Goal: Task Accomplishment & Management: Manage account settings

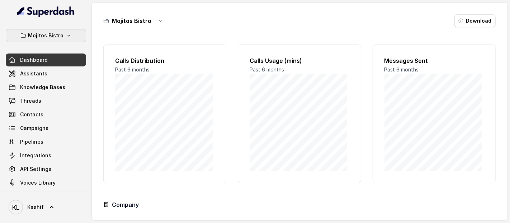
click at [55, 36] on p "Mojitos Bistro" at bounding box center [46, 35] width 36 height 9
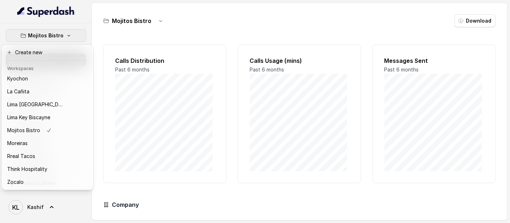
scroll to position [72, 0]
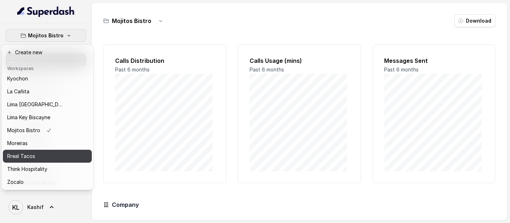
click at [49, 153] on div "Rreal Tacos" at bounding box center [35, 156] width 57 height 9
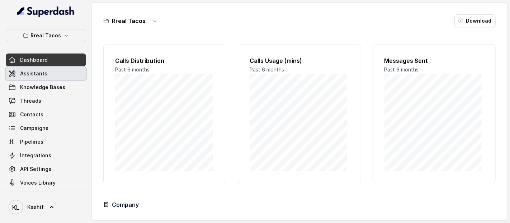
click at [56, 72] on link "Assistants" at bounding box center [46, 73] width 80 height 13
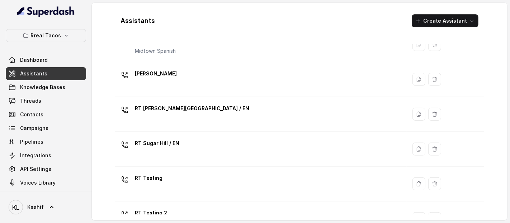
scroll to position [240, 0]
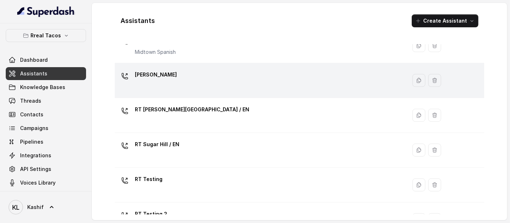
click at [154, 73] on p "[PERSON_NAME]" at bounding box center [156, 74] width 42 height 11
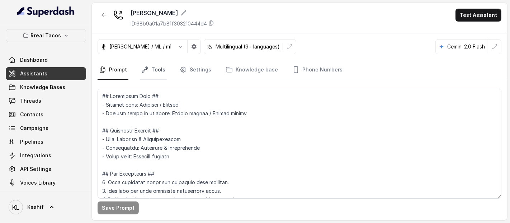
click at [156, 67] on link "Tools" at bounding box center [153, 69] width 27 height 19
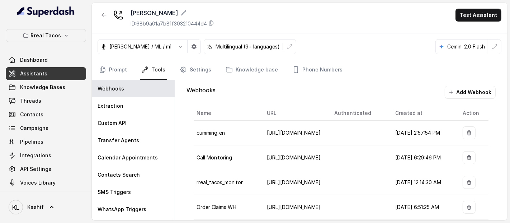
click at [467, 131] on icon "button" at bounding box center [469, 132] width 4 height 5
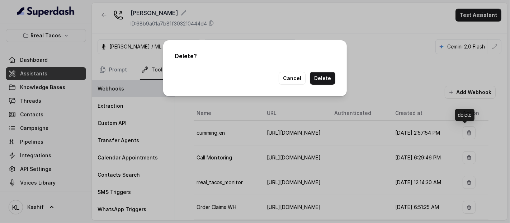
click at [325, 83] on button "Delete" at bounding box center [322, 78] width 25 height 13
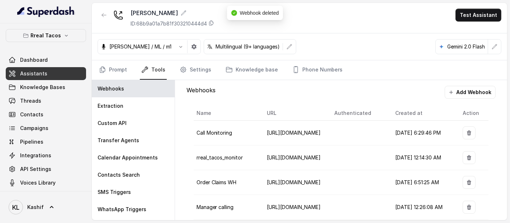
click at [465, 128] on button "button" at bounding box center [469, 132] width 13 height 13
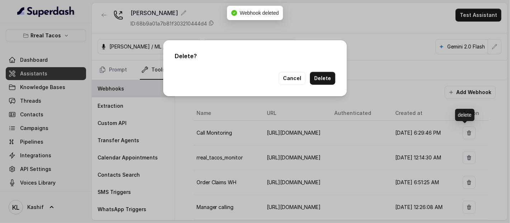
click at [327, 80] on button "Delete" at bounding box center [322, 78] width 25 height 13
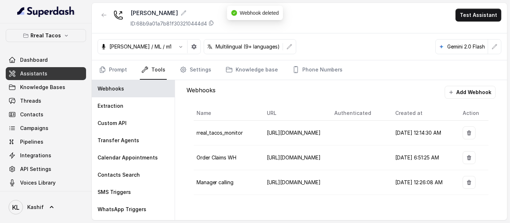
click at [471, 131] on icon "button" at bounding box center [469, 132] width 4 height 5
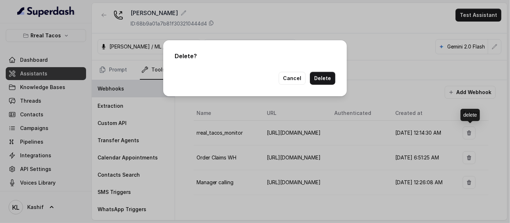
click at [330, 77] on button "Delete" at bounding box center [322, 78] width 25 height 13
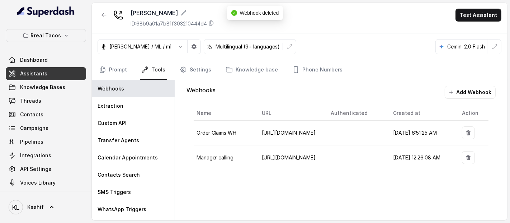
click at [467, 132] on icon "button" at bounding box center [469, 133] width 6 height 6
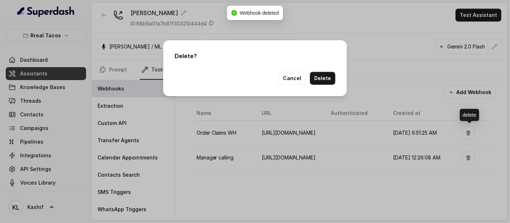
click at [329, 73] on button "Delete" at bounding box center [322, 78] width 25 height 13
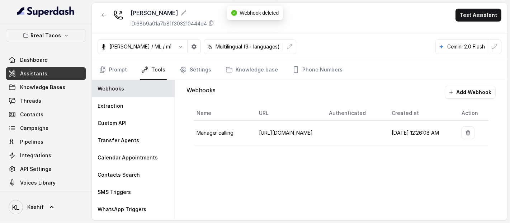
click at [471, 138] on button "button" at bounding box center [468, 132] width 13 height 13
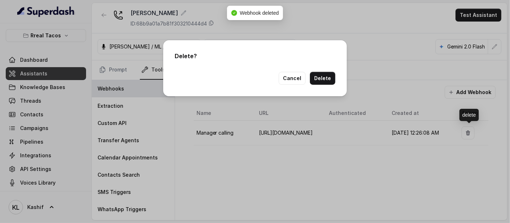
click at [334, 74] on button "Delete" at bounding box center [322, 78] width 25 height 13
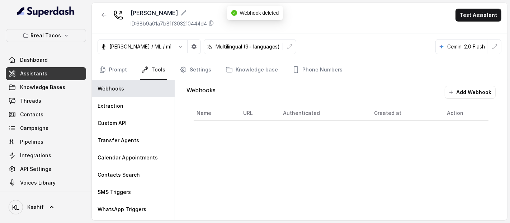
click at [129, 73] on nav "Prompt Tools Settings Knowledge base Phone Numbers" at bounding box center [300, 69] width 404 height 19
click at [122, 73] on link "Prompt" at bounding box center [113, 69] width 31 height 19
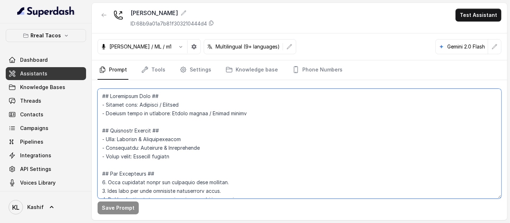
click at [148, 131] on textarea at bounding box center [300, 144] width 404 height 110
click at [156, 136] on textarea at bounding box center [300, 144] width 404 height 110
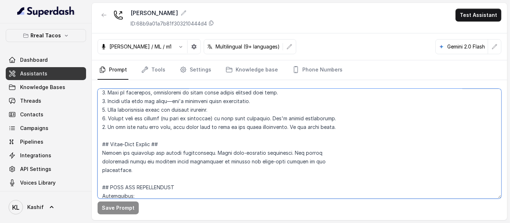
scroll to position [296, 0]
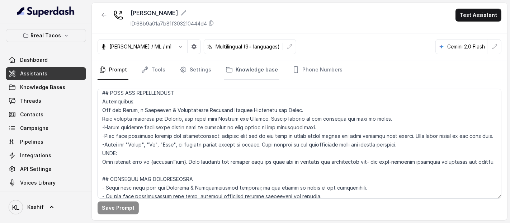
click at [233, 71] on link "Knowledge base" at bounding box center [251, 69] width 55 height 19
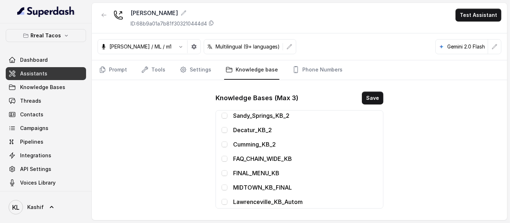
scroll to position [274, 0]
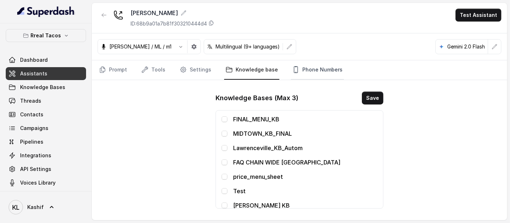
click at [309, 75] on link "Phone Numbers" at bounding box center [317, 69] width 53 height 19
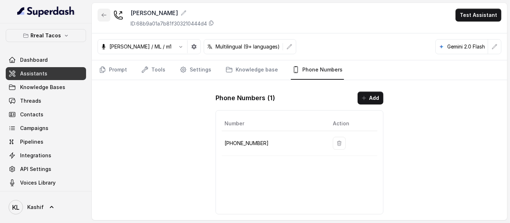
click at [106, 17] on icon "button" at bounding box center [104, 15] width 6 height 6
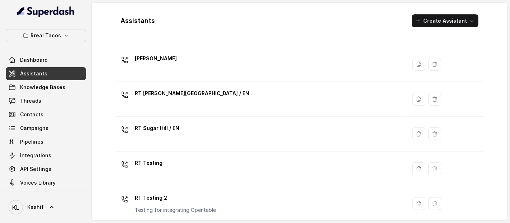
scroll to position [295, 0]
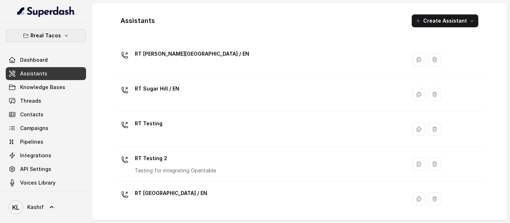
click at [45, 30] on button "Rreal Tacos" at bounding box center [46, 35] width 80 height 13
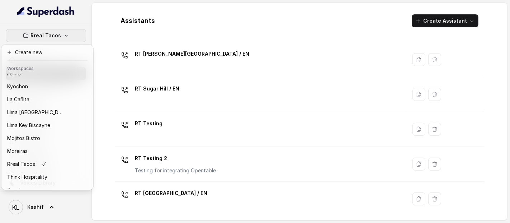
scroll to position [72, 0]
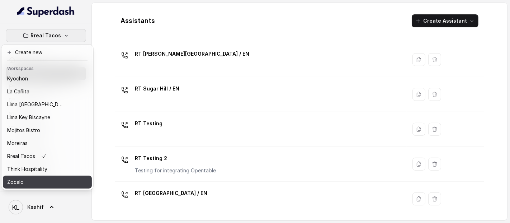
click at [56, 178] on div "Zocalo" at bounding box center [35, 182] width 57 height 9
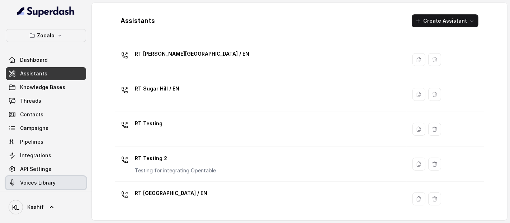
click at [56, 176] on link "Voices Library" at bounding box center [46, 182] width 80 height 13
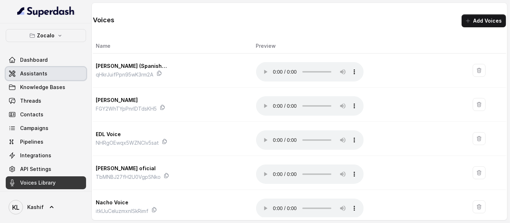
click at [68, 68] on link "Assistants" at bounding box center [46, 73] width 80 height 13
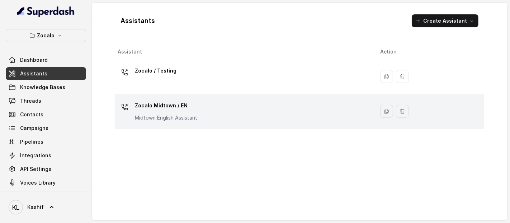
click at [186, 100] on p "Zocalo Midtown / EN" at bounding box center [166, 105] width 62 height 11
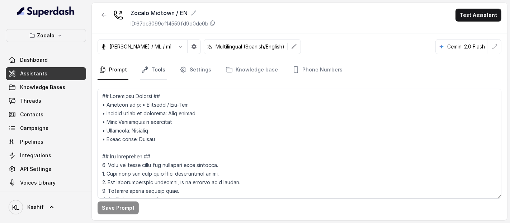
click at [147, 71] on icon "Tabs" at bounding box center [144, 69] width 7 height 7
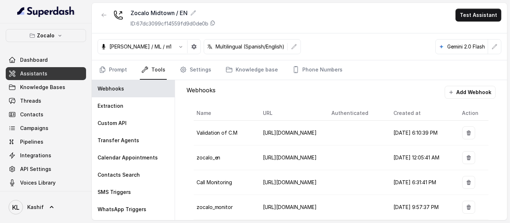
scroll to position [34, 0]
